Goal: Answer question/provide support: Share knowledge or assist other users

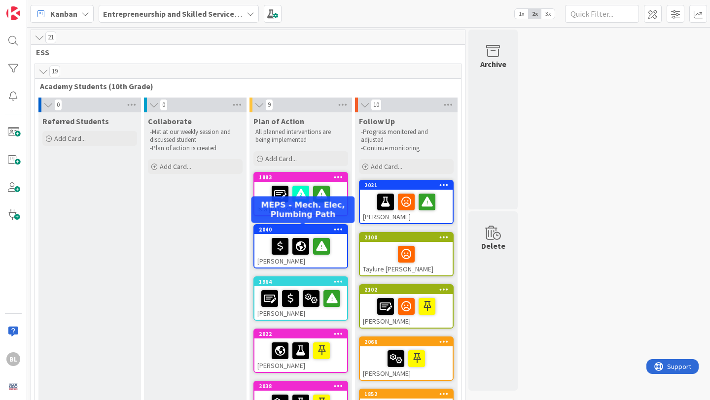
click at [291, 228] on div "2040" at bounding box center [303, 229] width 88 height 7
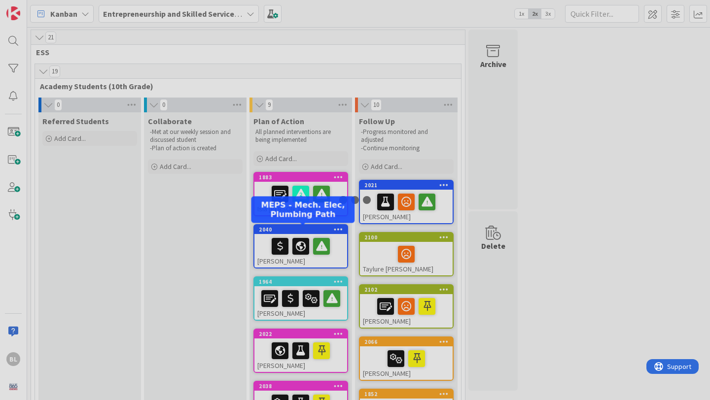
click at [291, 228] on div at bounding box center [355, 200] width 710 height 400
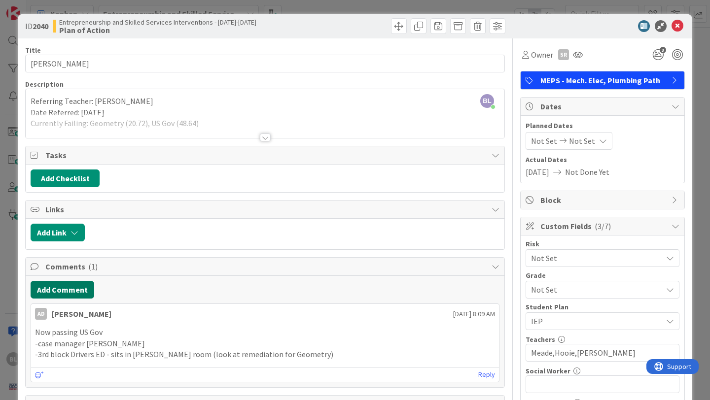
click at [61, 292] on button "Add Comment" at bounding box center [63, 290] width 64 height 18
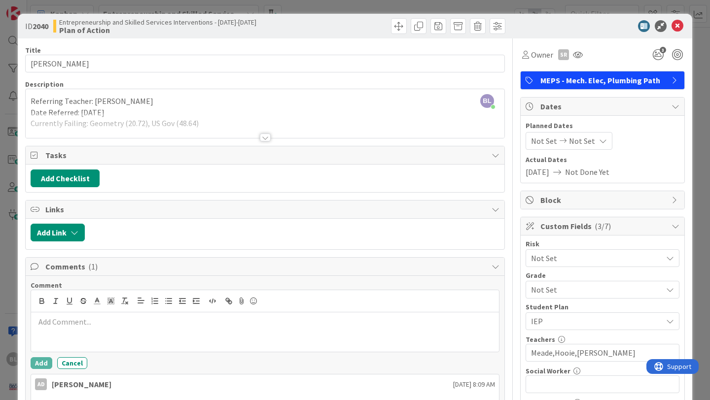
click at [39, 323] on p at bounding box center [265, 322] width 460 height 11
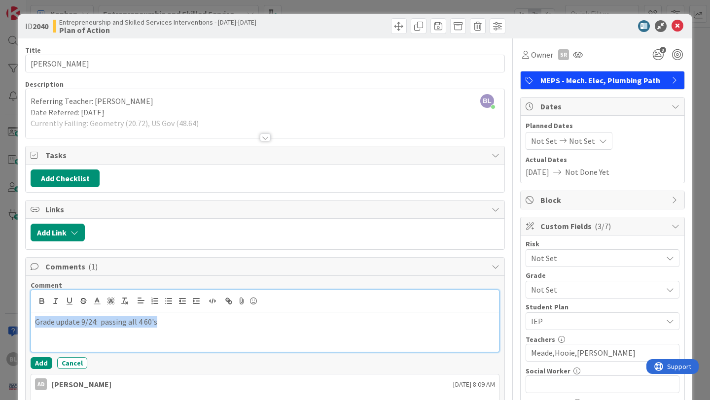
drag, startPoint x: 160, startPoint y: 325, endPoint x: 32, endPoint y: 324, distance: 128.2
click at [32, 324] on div "Grade update 9/24: passing all 4 60's" at bounding box center [265, 332] width 468 height 39
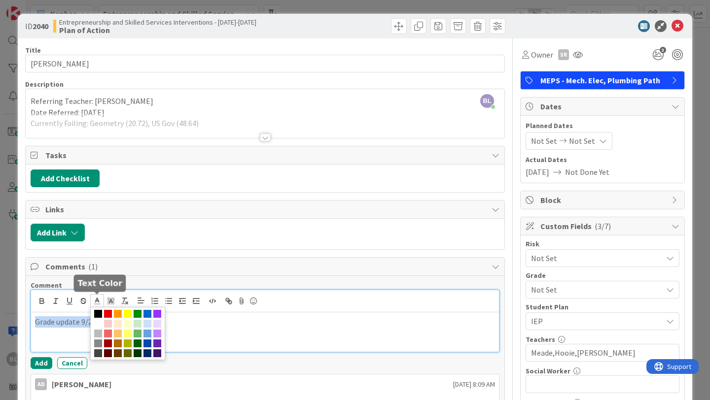
click at [98, 300] on polyline at bounding box center [97, 300] width 3 height 4
click at [108, 312] on span at bounding box center [108, 314] width 8 height 8
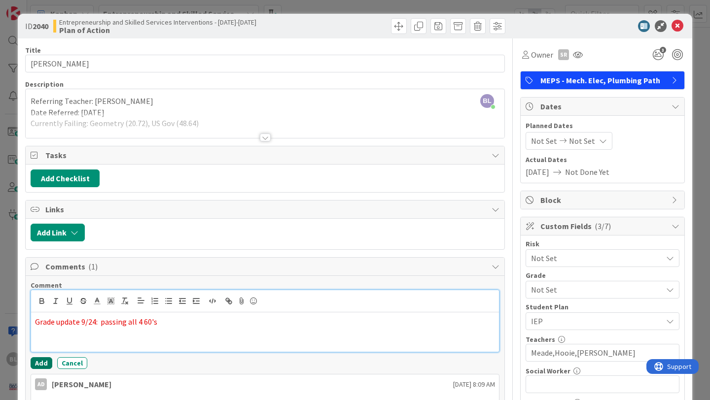
click at [41, 363] on button "Add" at bounding box center [42, 363] width 22 height 12
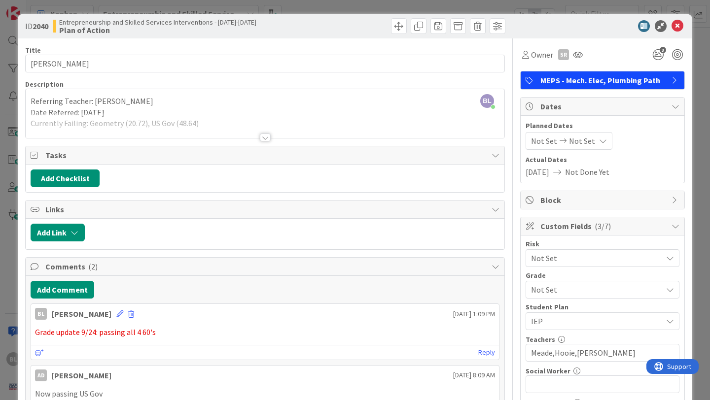
click at [264, 138] on div at bounding box center [265, 138] width 11 height 8
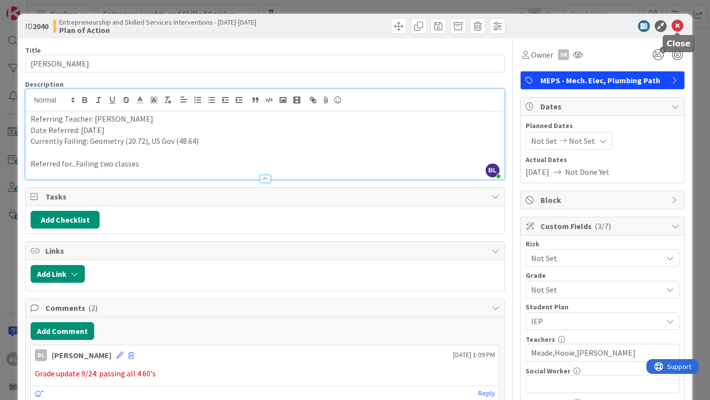
click at [678, 24] on icon at bounding box center [678, 26] width 12 height 12
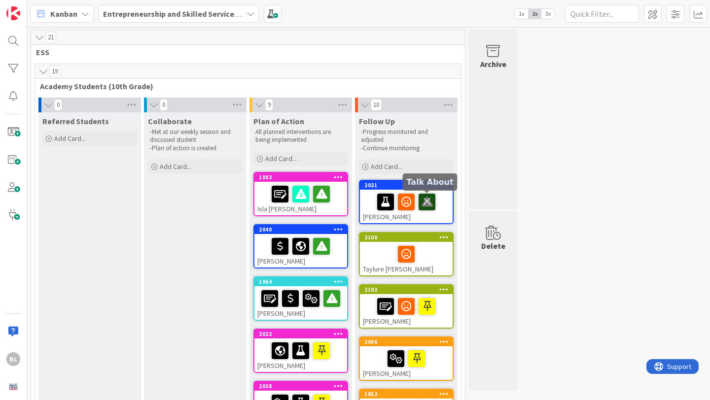
click at [428, 200] on icon at bounding box center [427, 202] width 17 height 16
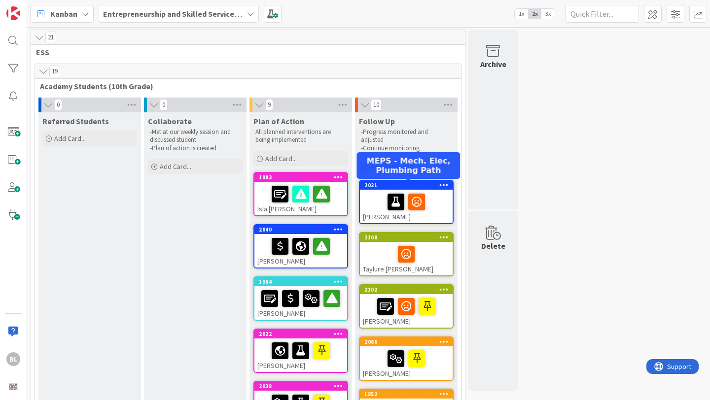
click at [427, 185] on div "2021" at bounding box center [408, 185] width 88 height 7
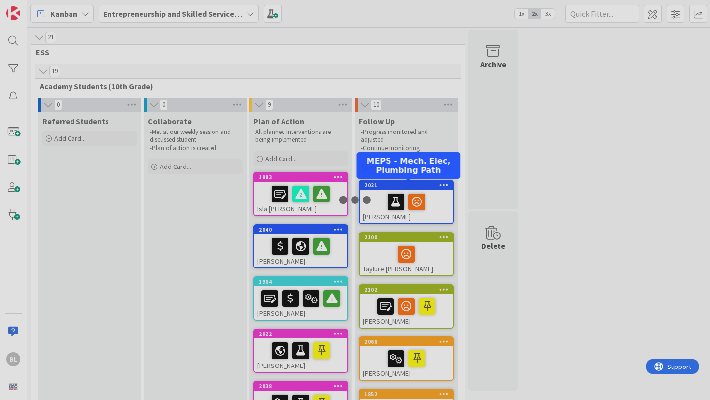
click at [427, 185] on div at bounding box center [355, 200] width 710 height 400
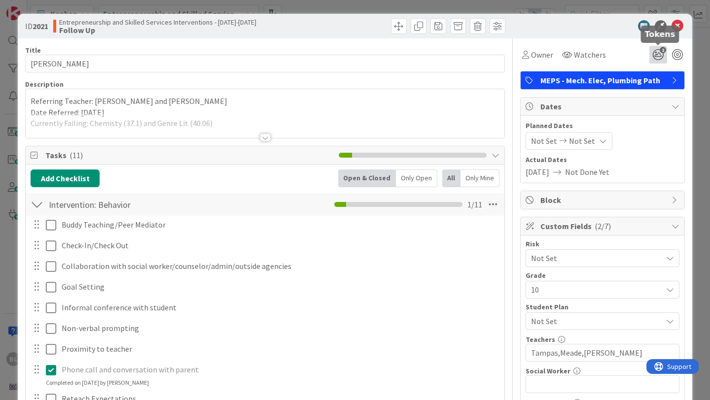
click at [659, 55] on icon "2" at bounding box center [658, 55] width 18 height 18
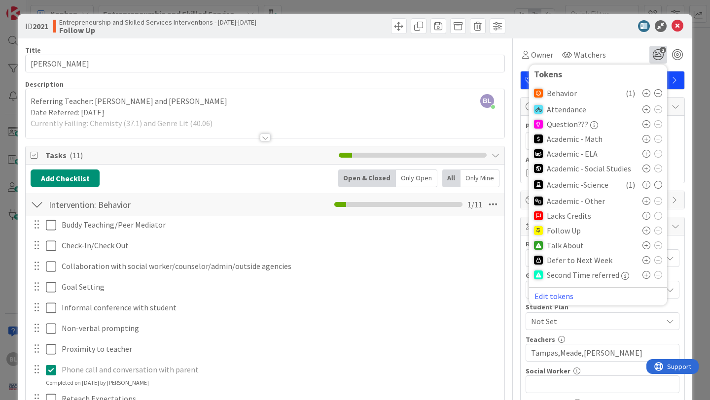
click at [647, 230] on icon at bounding box center [647, 231] width 8 height 8
click at [678, 26] on icon at bounding box center [678, 26] width 12 height 12
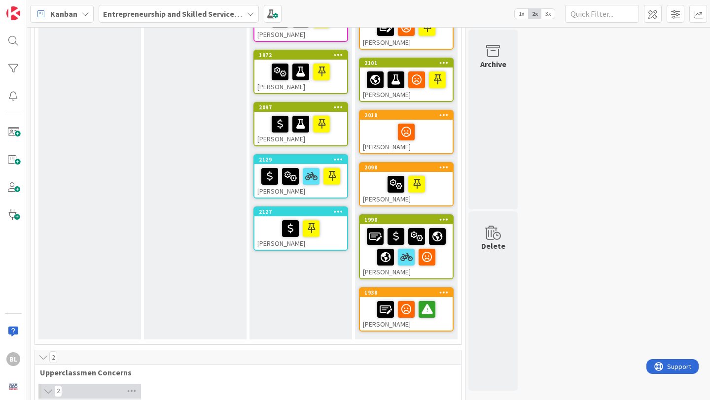
scroll to position [372, 0]
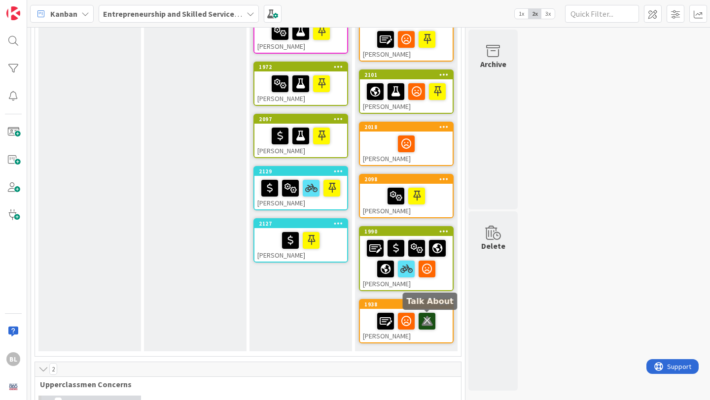
click at [429, 320] on icon at bounding box center [427, 321] width 17 height 16
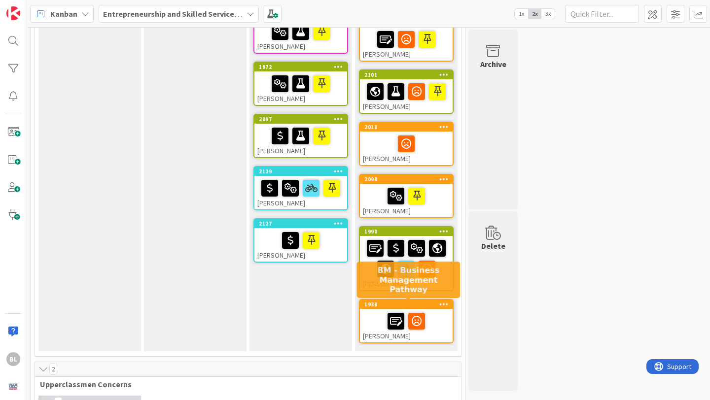
click at [425, 303] on div "1938" at bounding box center [408, 304] width 88 height 7
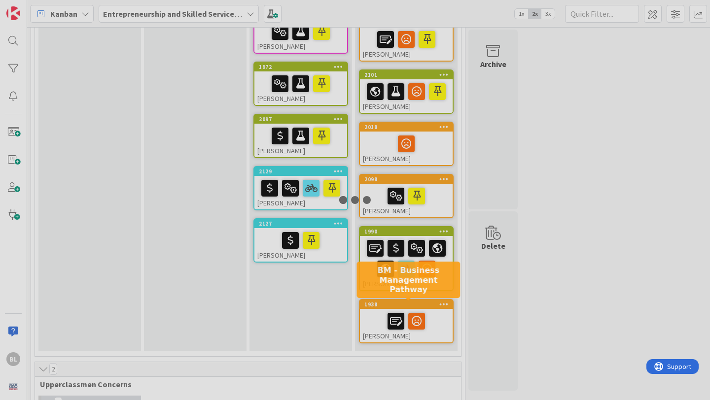
click at [425, 303] on div at bounding box center [355, 200] width 710 height 400
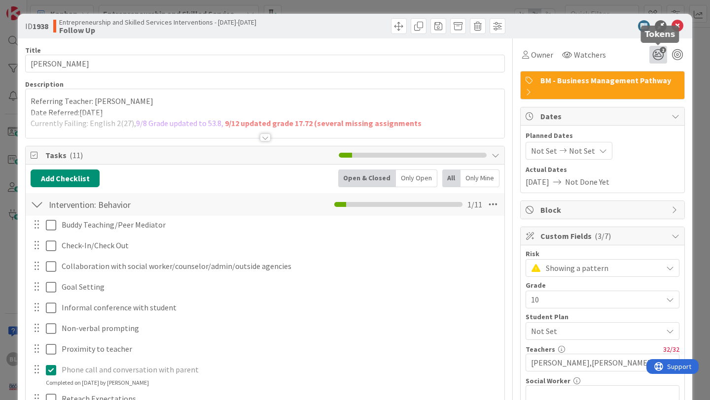
click at [664, 51] on span "2" at bounding box center [663, 50] width 6 height 6
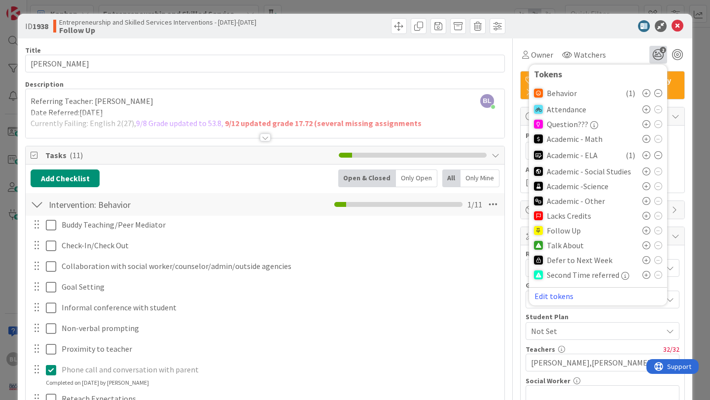
click at [646, 231] on icon at bounding box center [647, 231] width 8 height 8
click at [677, 25] on icon at bounding box center [678, 26] width 12 height 12
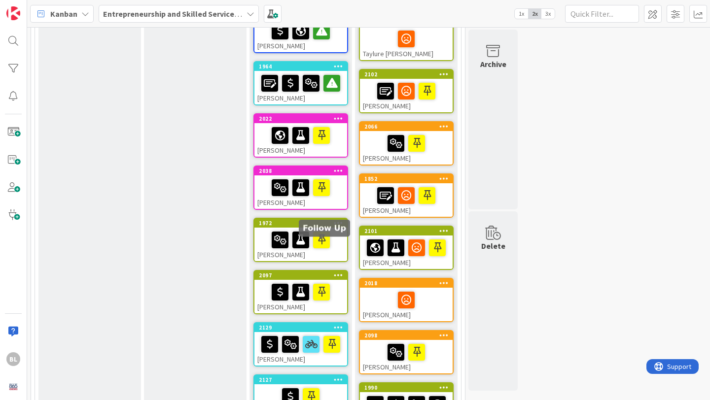
scroll to position [145, 0]
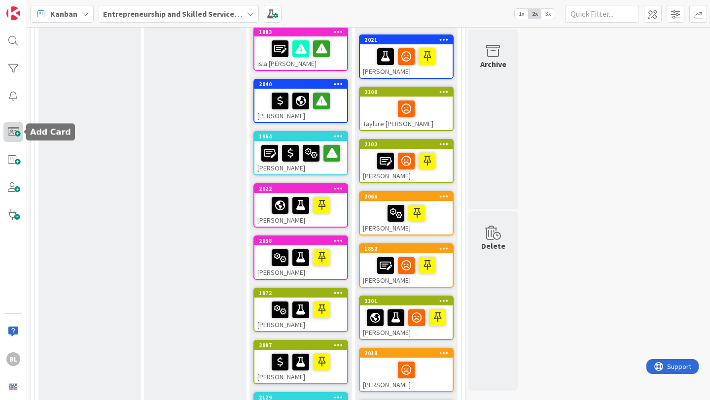
click at [17, 130] on span at bounding box center [13, 132] width 20 height 20
